Goal: Contribute content: Add original content to the website for others to see

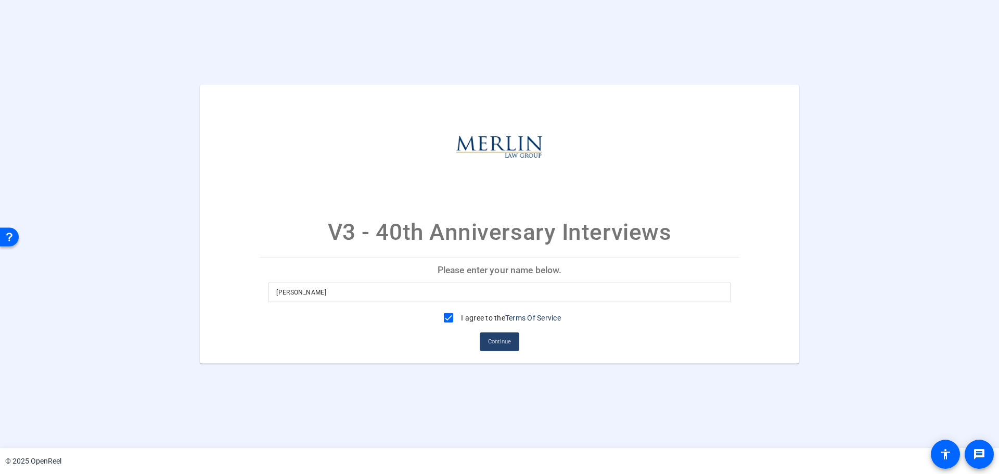
click at [503, 338] on span "Continue" at bounding box center [499, 342] width 23 height 16
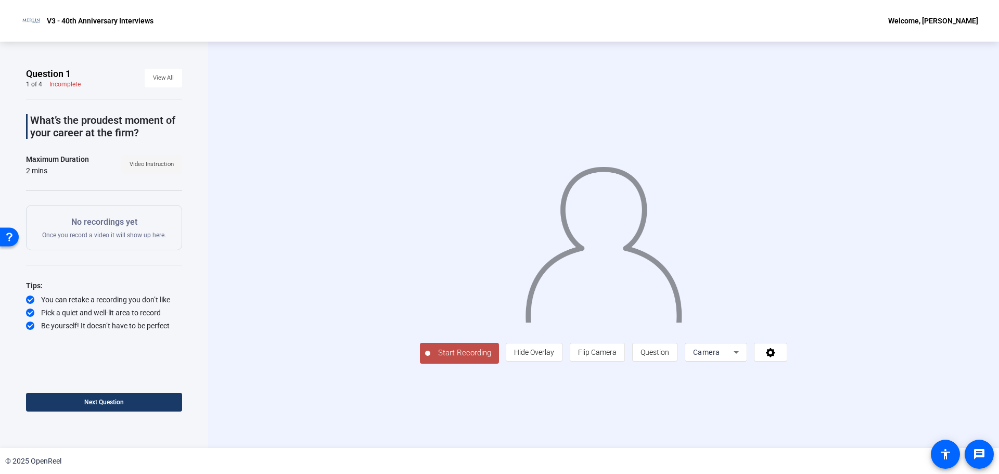
click at [161, 163] on span "Video Instruction" at bounding box center [152, 165] width 44 height 16
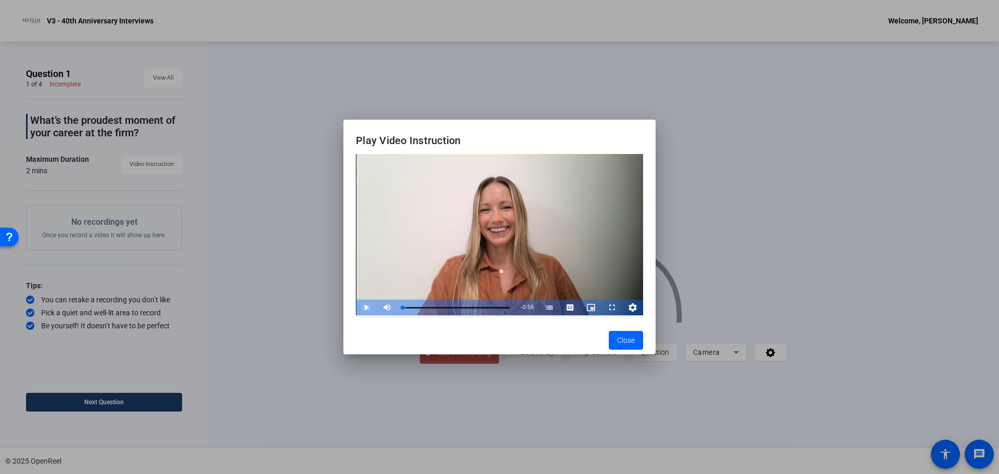
click at [356, 304] on span "Video Player" at bounding box center [356, 308] width 0 height 16
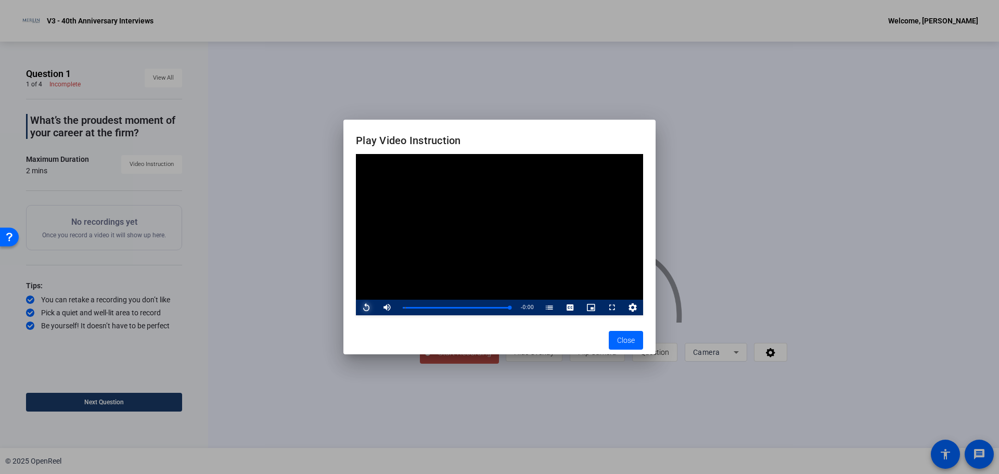
click at [356, 306] on span "Video Player" at bounding box center [356, 308] width 0 height 16
click at [356, 307] on span "Video Player" at bounding box center [356, 308] width 0 height 16
click at [628, 342] on span "Close" at bounding box center [626, 340] width 18 height 11
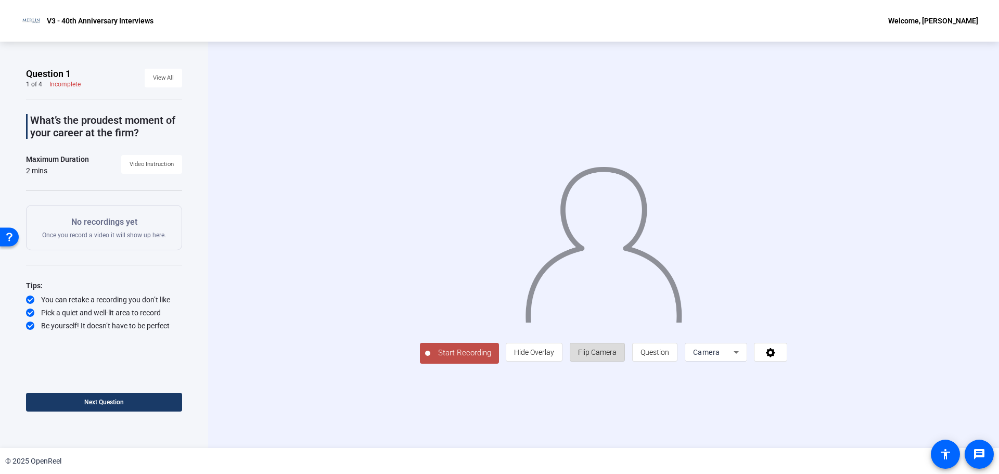
click at [617, 356] on span "Flip Camera" at bounding box center [597, 352] width 39 height 8
click at [554, 356] on span "Hide Overlay" at bounding box center [534, 352] width 40 height 8
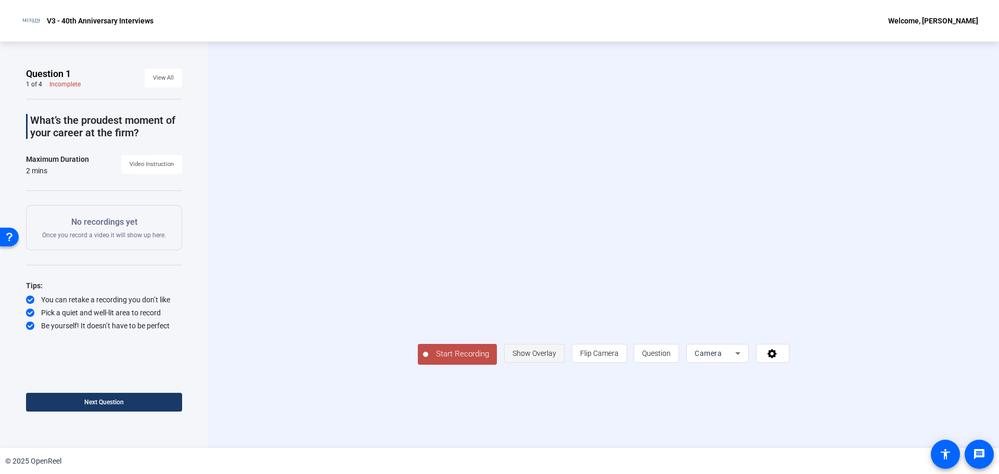
click at [556, 358] on span "Show Overlay" at bounding box center [535, 353] width 44 height 8
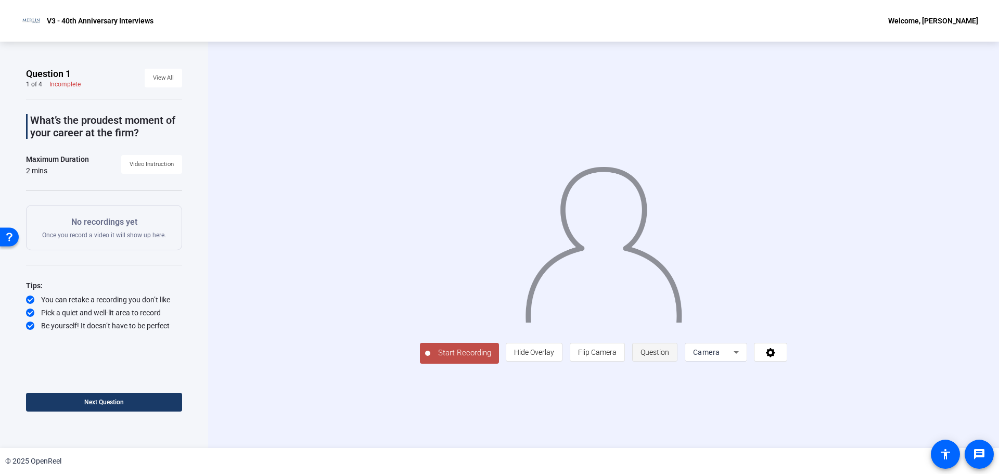
click at [669, 356] on span "Question" at bounding box center [655, 352] width 29 height 8
click at [734, 359] on div "Camera" at bounding box center [713, 352] width 41 height 12
click at [844, 430] on div at bounding box center [499, 237] width 999 height 474
click at [777, 358] on icon at bounding box center [771, 352] width 12 height 10
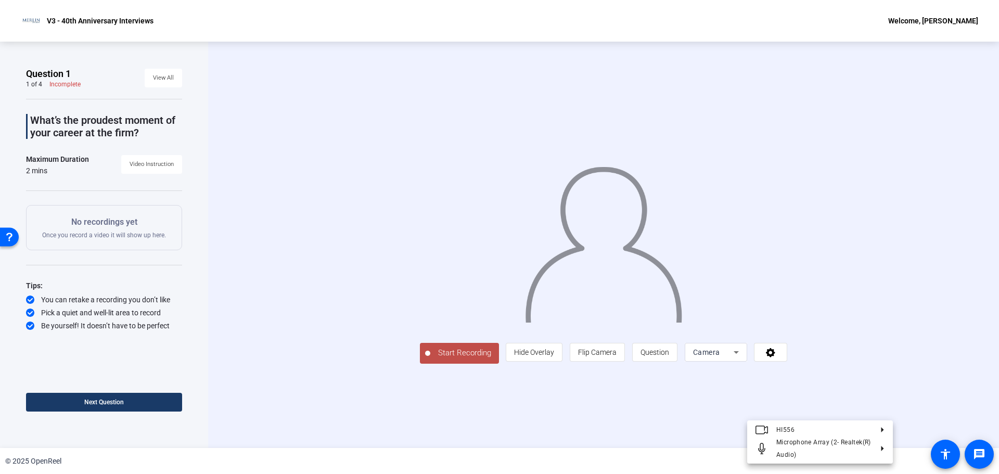
click at [946, 379] on div at bounding box center [499, 237] width 999 height 474
click at [63, 18] on p "V3 - 40th Anniversary Interviews" at bounding box center [100, 21] width 107 height 12
click at [63, 17] on p "V3 - 40th Anniversary Interviews" at bounding box center [100, 21] width 107 height 12
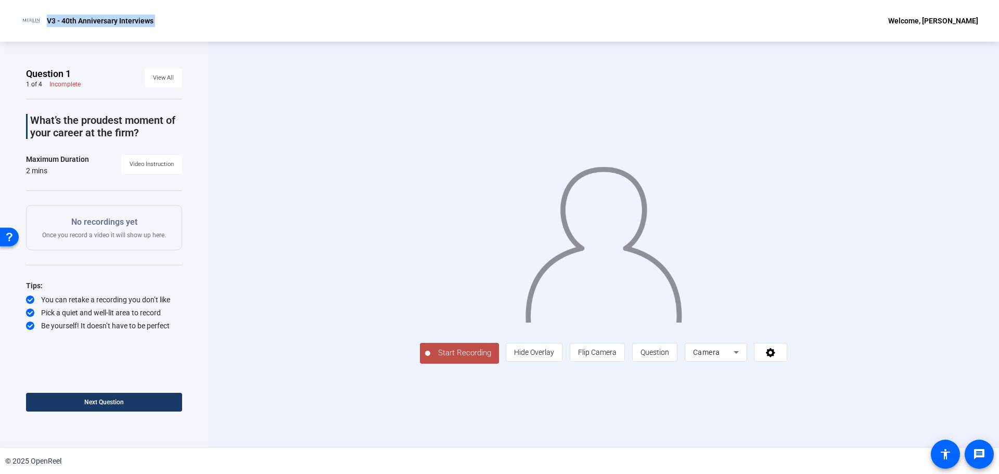
click at [63, 17] on p "V3 - 40th Anniversary Interviews" at bounding box center [100, 21] width 107 height 12
click at [152, 9] on div "V3 - 40th Anniversary Interviews Welcome, [PERSON_NAME]" at bounding box center [499, 21] width 999 height 42
click at [909, 19] on div "Welcome, [PERSON_NAME]" at bounding box center [933, 21] width 90 height 12
click at [797, 14] on div at bounding box center [499, 237] width 999 height 474
click at [32, 11] on img at bounding box center [31, 20] width 21 height 21
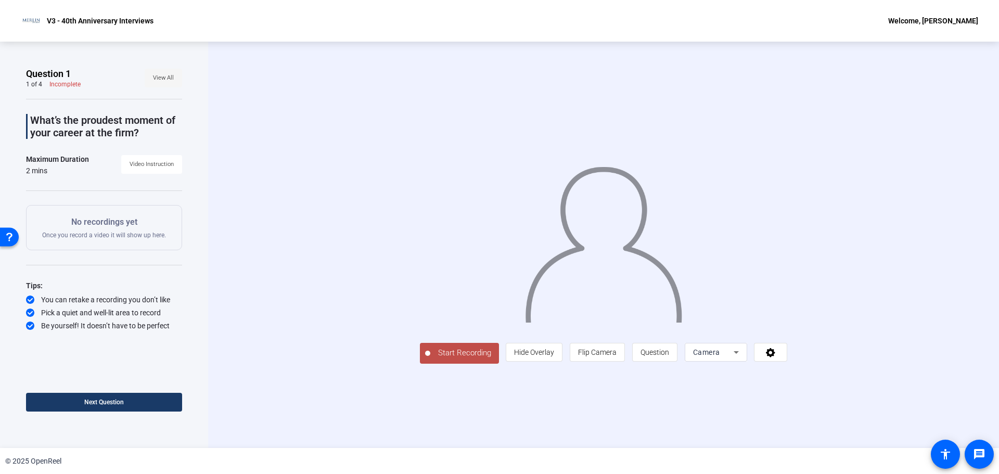
click at [170, 82] on span "View All" at bounding box center [163, 78] width 21 height 16
